Goal: Navigation & Orientation: Find specific page/section

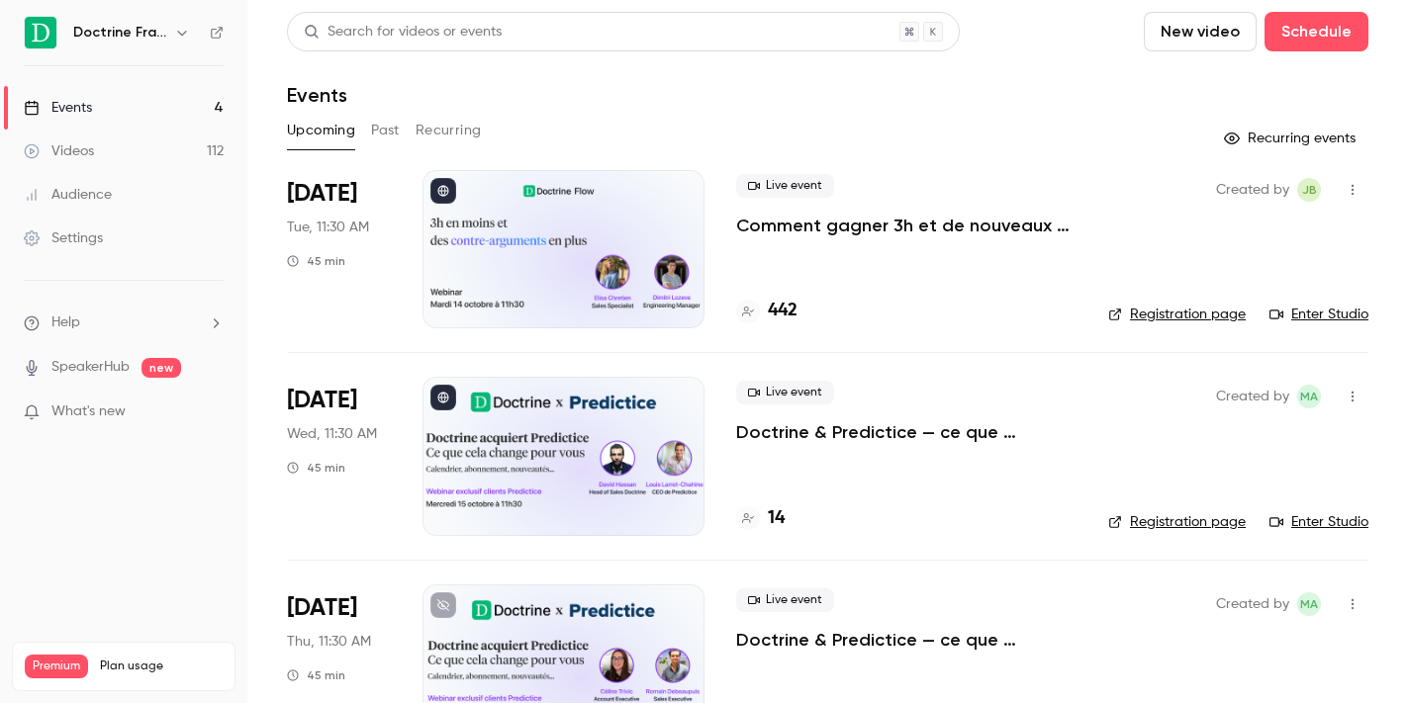
click at [179, 33] on icon "button" at bounding box center [181, 33] width 9 height 5
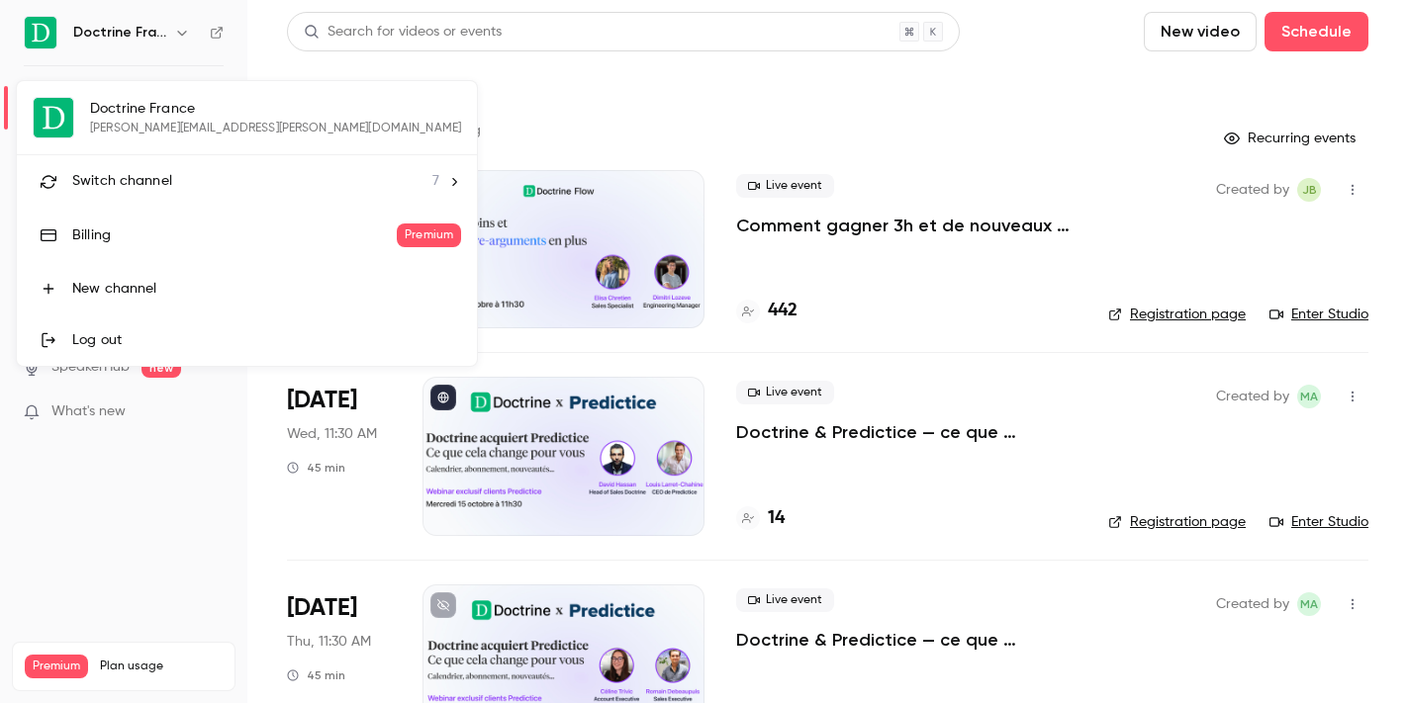
click at [173, 29] on div at bounding box center [704, 351] width 1408 height 703
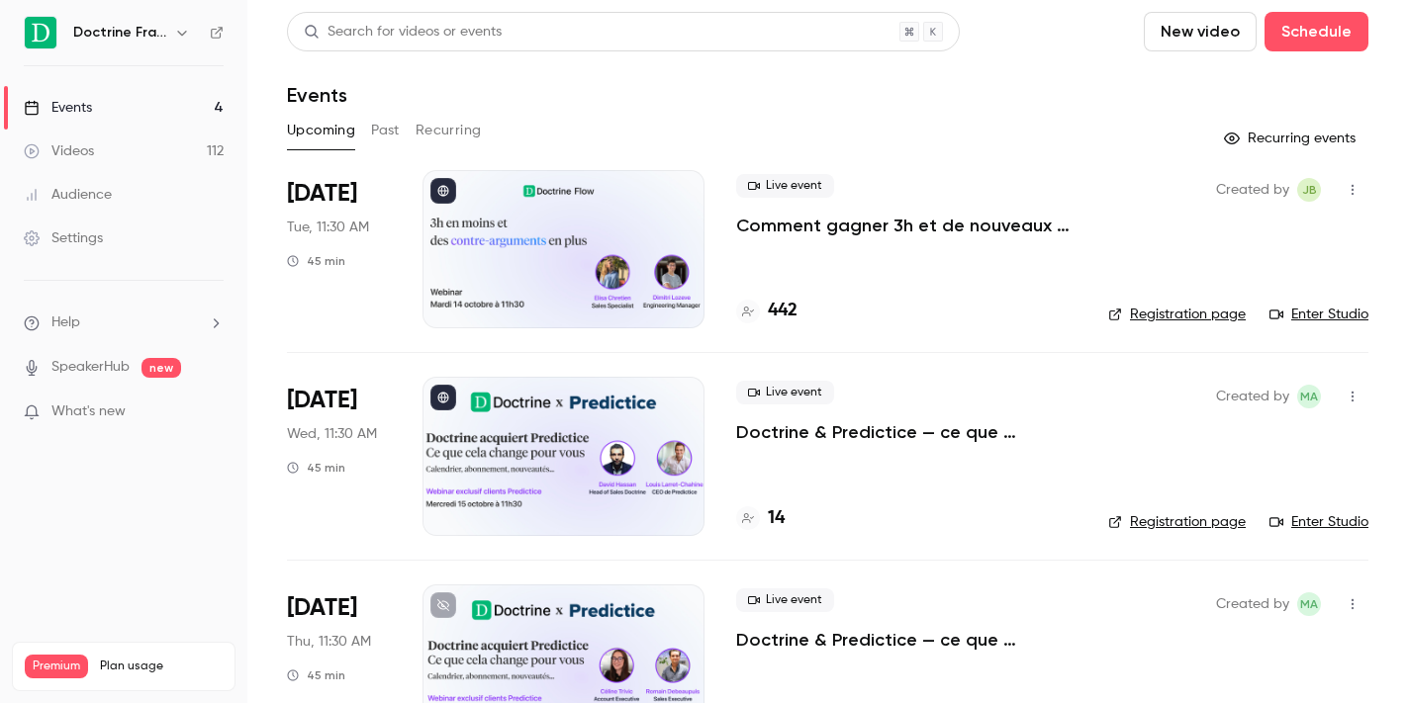
click at [175, 27] on icon "button" at bounding box center [182, 33] width 16 height 16
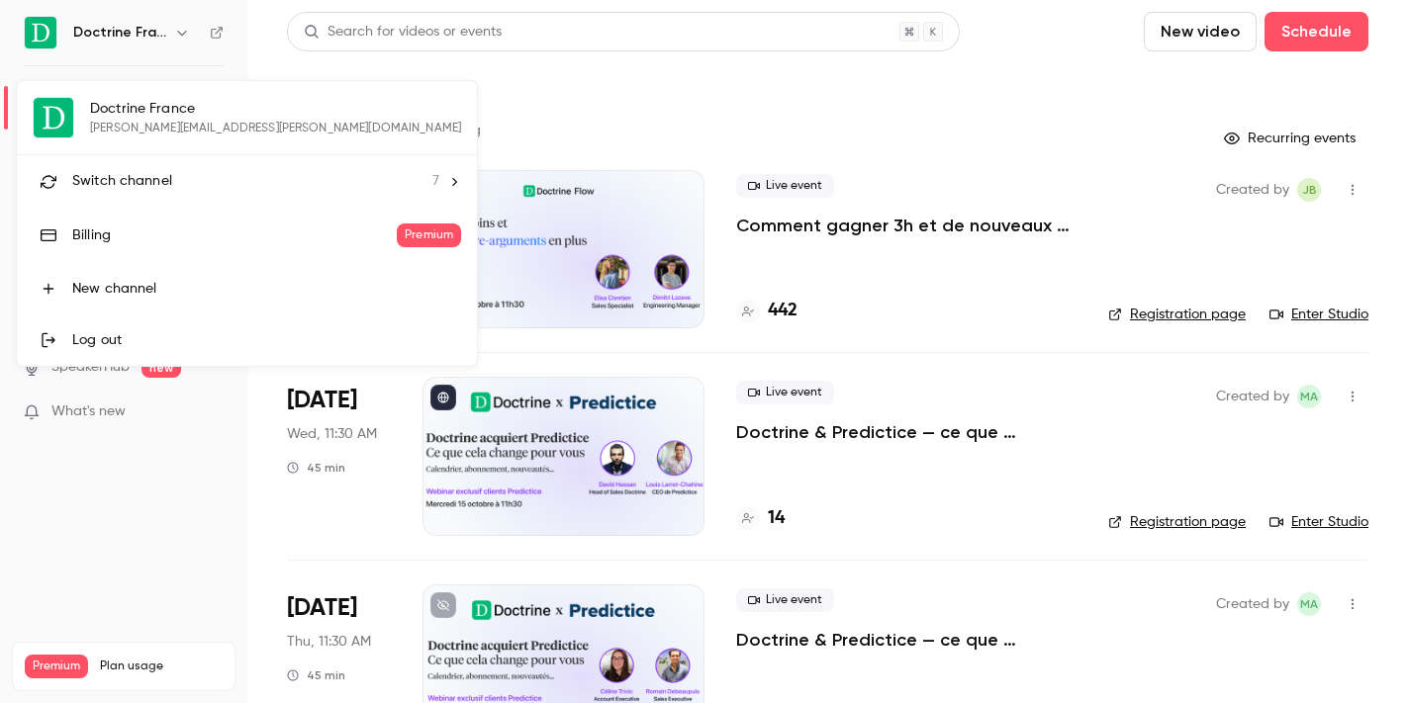
click at [161, 175] on span "Switch channel" at bounding box center [122, 181] width 100 height 21
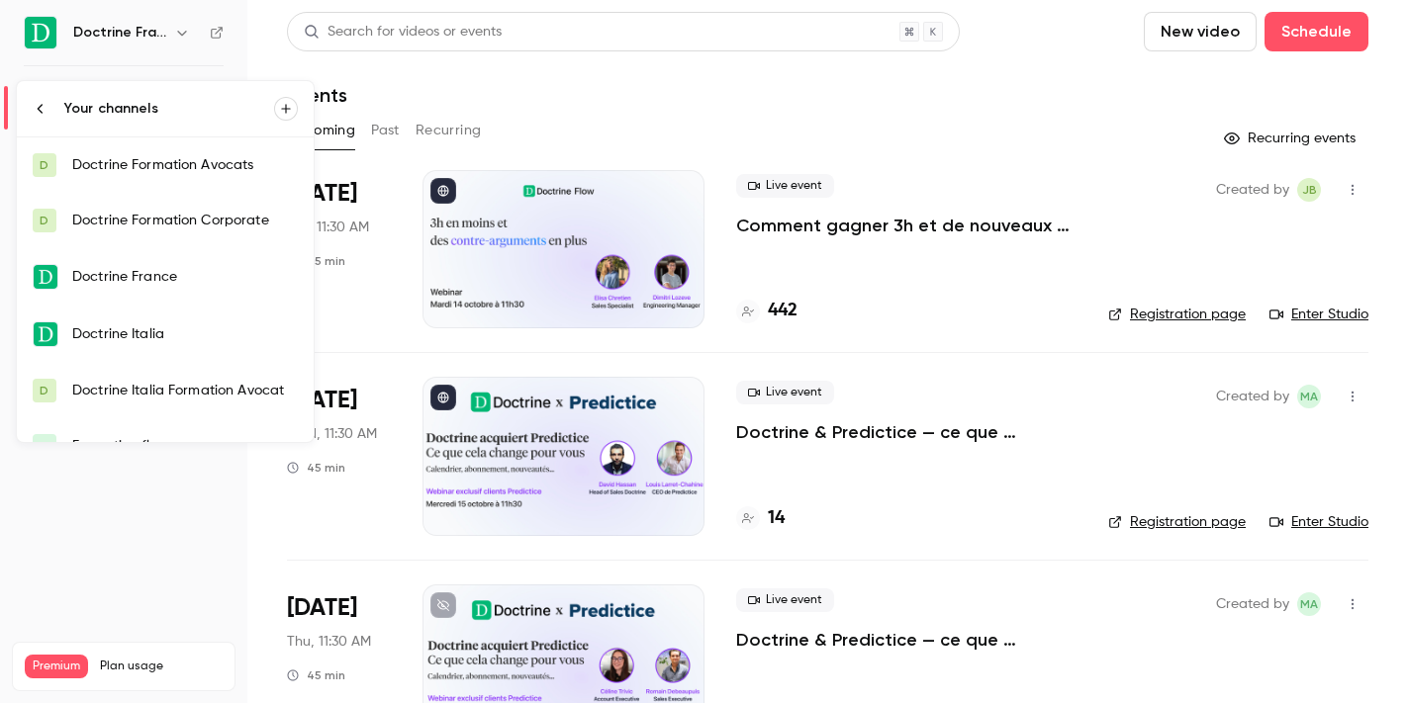
click at [166, 209] on link "D Doctrine Formation Corporate" at bounding box center [165, 220] width 297 height 55
